Goal: Information Seeking & Learning: Compare options

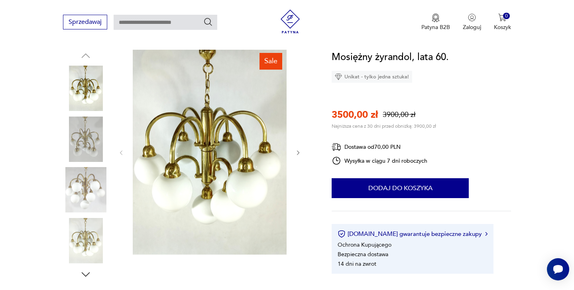
scroll to position [82, 0]
